Goal: Information Seeking & Learning: Understand process/instructions

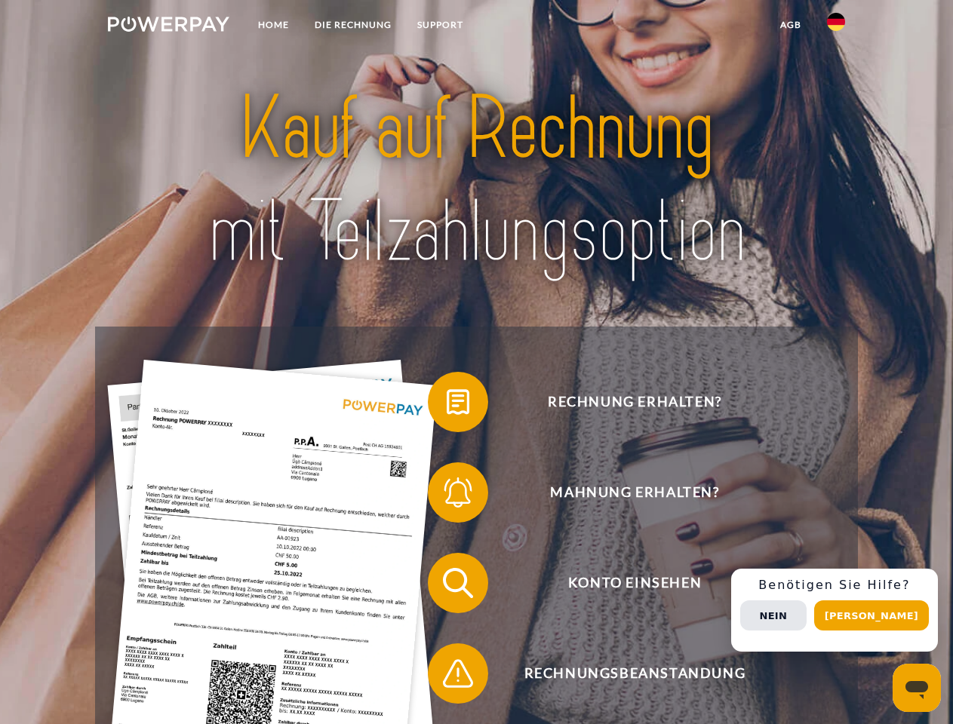
click at [168, 26] on img at bounding box center [168, 24] width 121 height 15
click at [836, 26] on img at bounding box center [836, 22] width 18 height 18
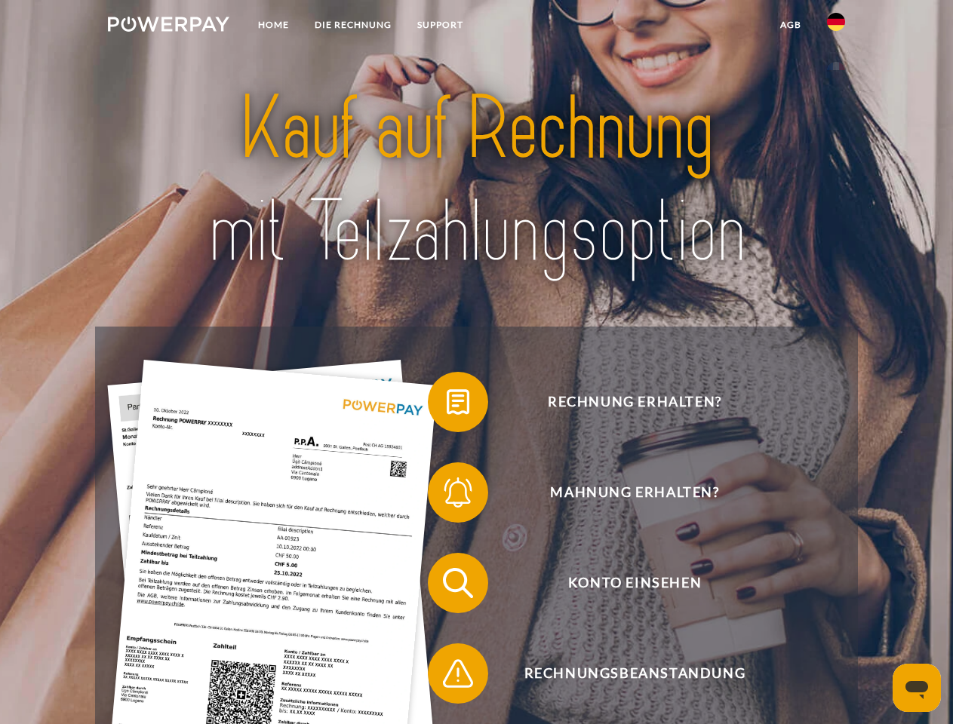
click at [790, 25] on link "agb" at bounding box center [790, 24] width 47 height 27
click at [447, 405] on span at bounding box center [434, 401] width 75 height 75
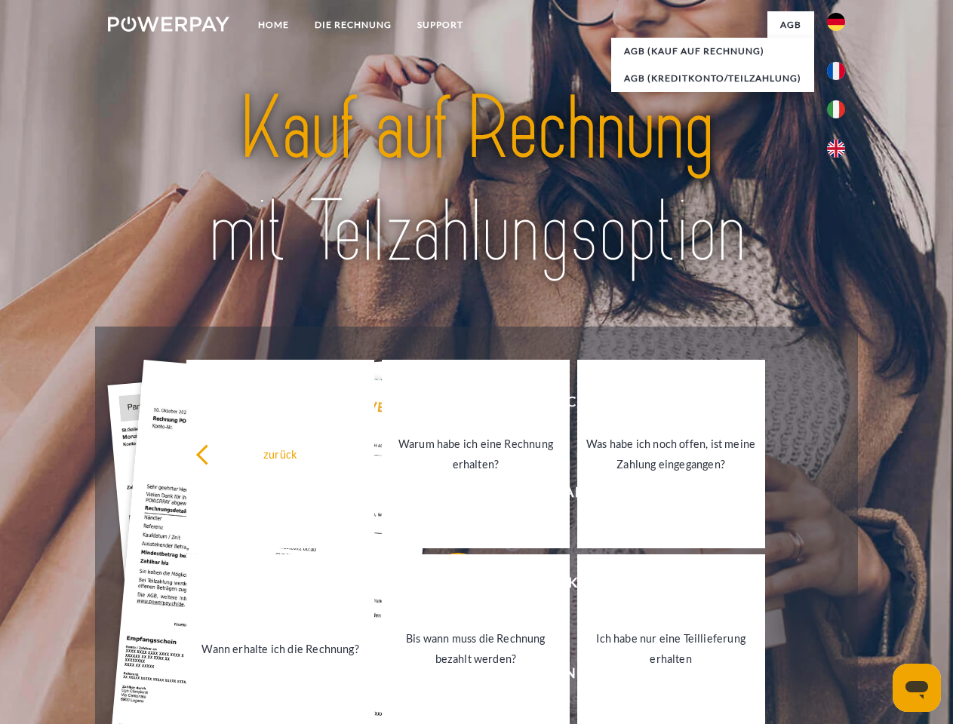
click at [447, 496] on div "Rechnung erhalten? Mahnung erhalten? Konto einsehen" at bounding box center [476, 628] width 762 height 603
click at [447, 586] on link "Bis wann muss die Rechnung bezahlt werden?" at bounding box center [476, 648] width 188 height 189
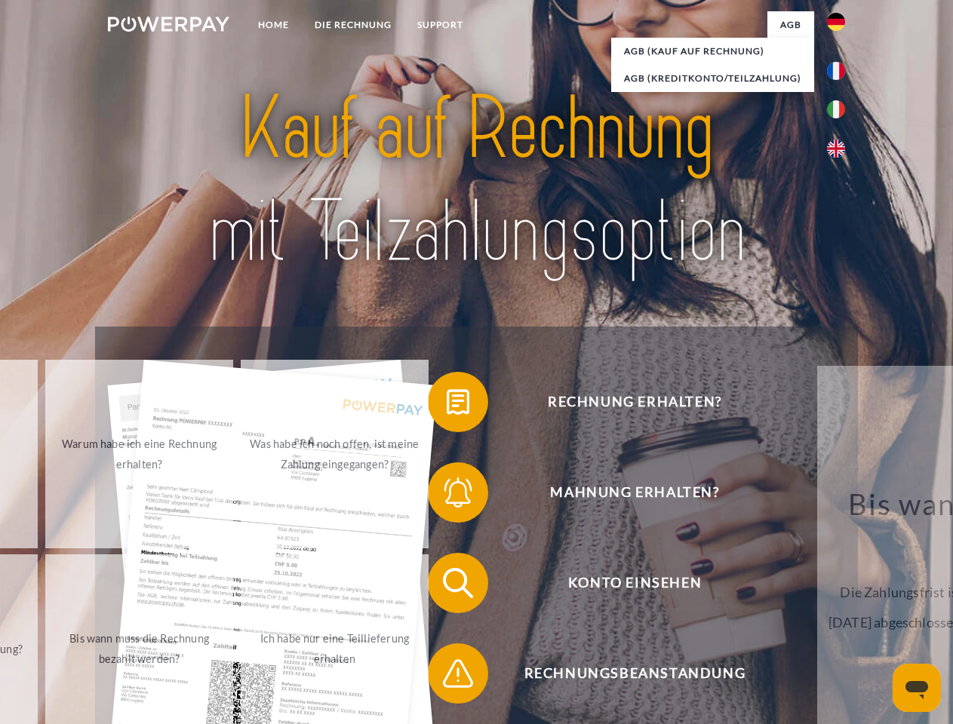
click at [447, 677] on span at bounding box center [434, 673] width 75 height 75
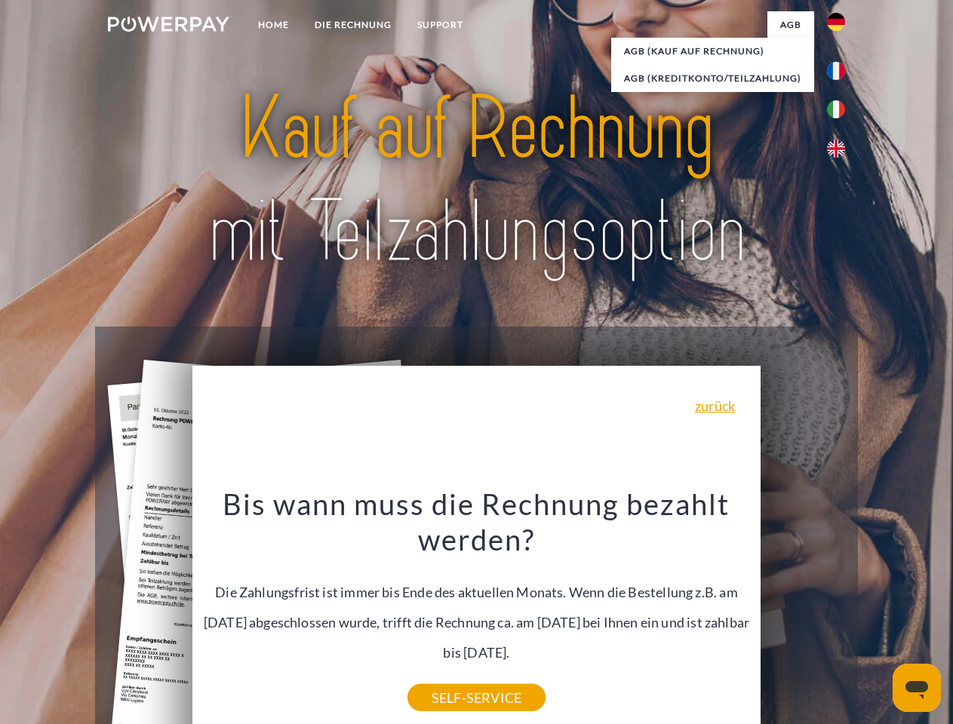
click at [839, 610] on div "Rechnung erhalten? Mahnung erhalten? Konto einsehen" at bounding box center [476, 628] width 762 height 603
click at [803, 613] on span "Konto einsehen" at bounding box center [635, 583] width 370 height 60
click at [876, 615] on header "Home DIE RECHNUNG SUPPORT" at bounding box center [476, 521] width 953 height 1042
